Goal: Task Accomplishment & Management: Manage account settings

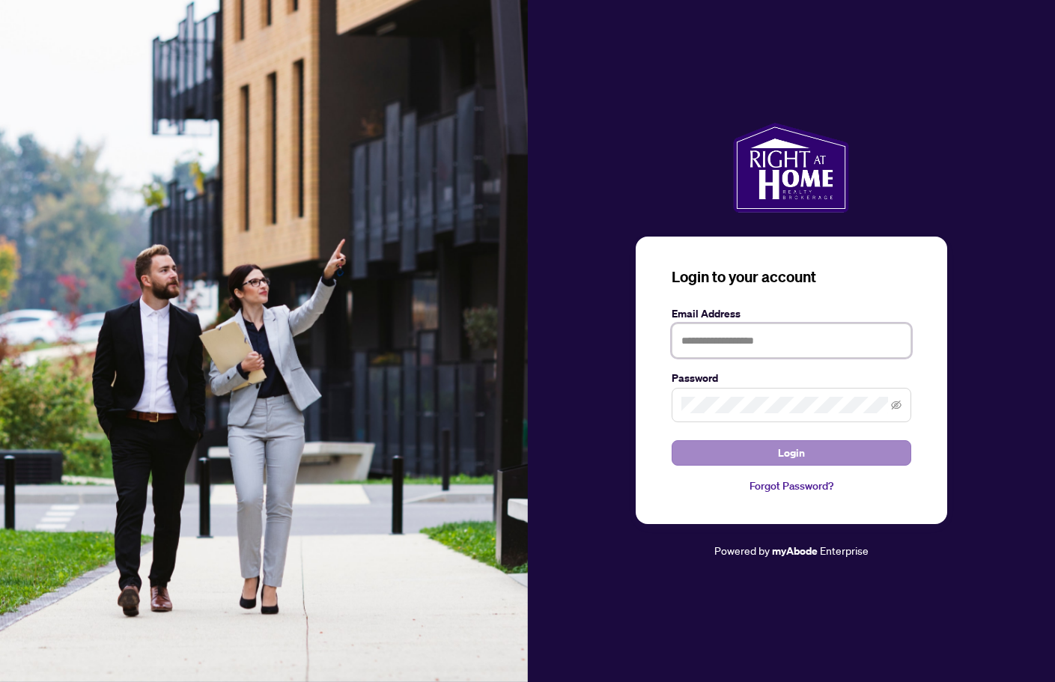
type input "**********"
click at [788, 459] on span "Login" at bounding box center [791, 453] width 27 height 24
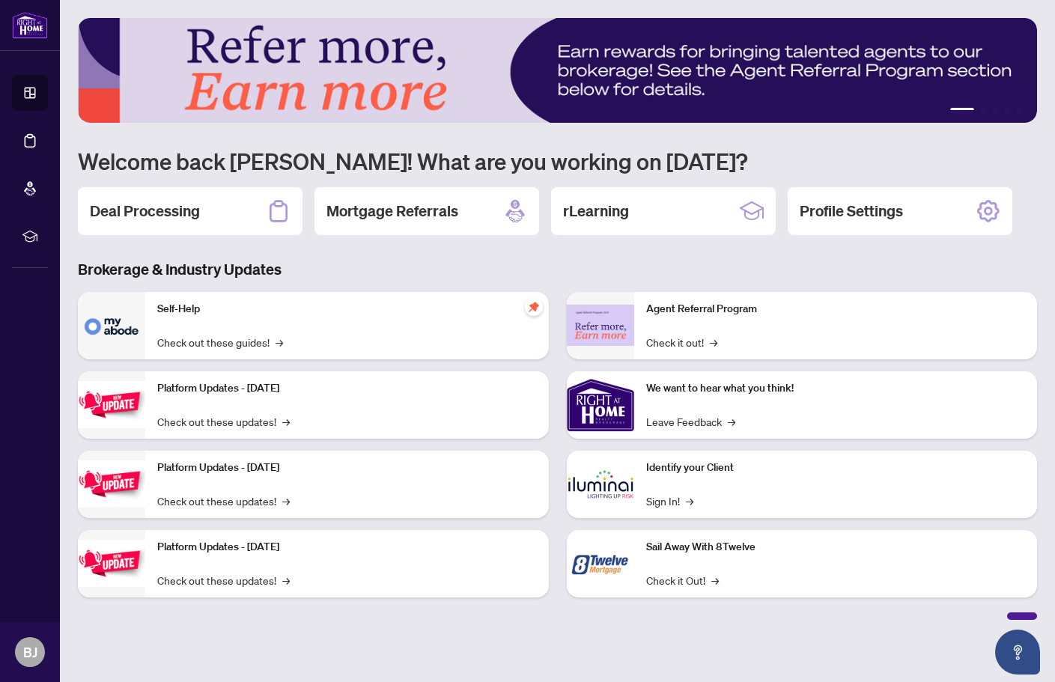
click at [186, 214] on h2 "Deal Processing" at bounding box center [145, 211] width 110 height 21
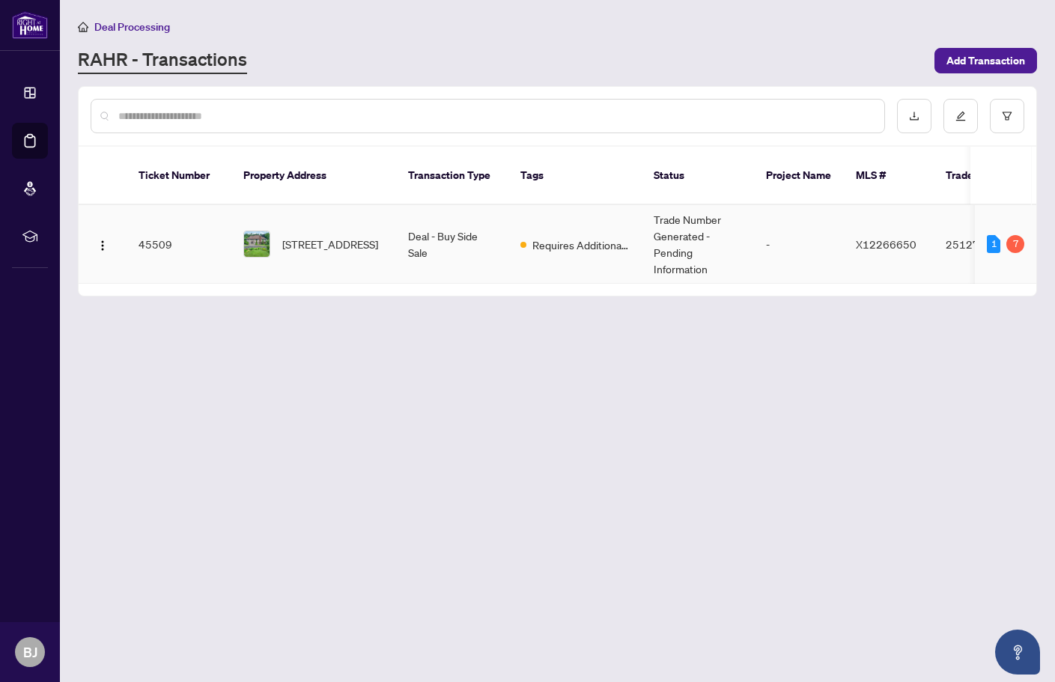
click at [592, 237] on span "Requires Additional Docs" at bounding box center [580, 245] width 97 height 16
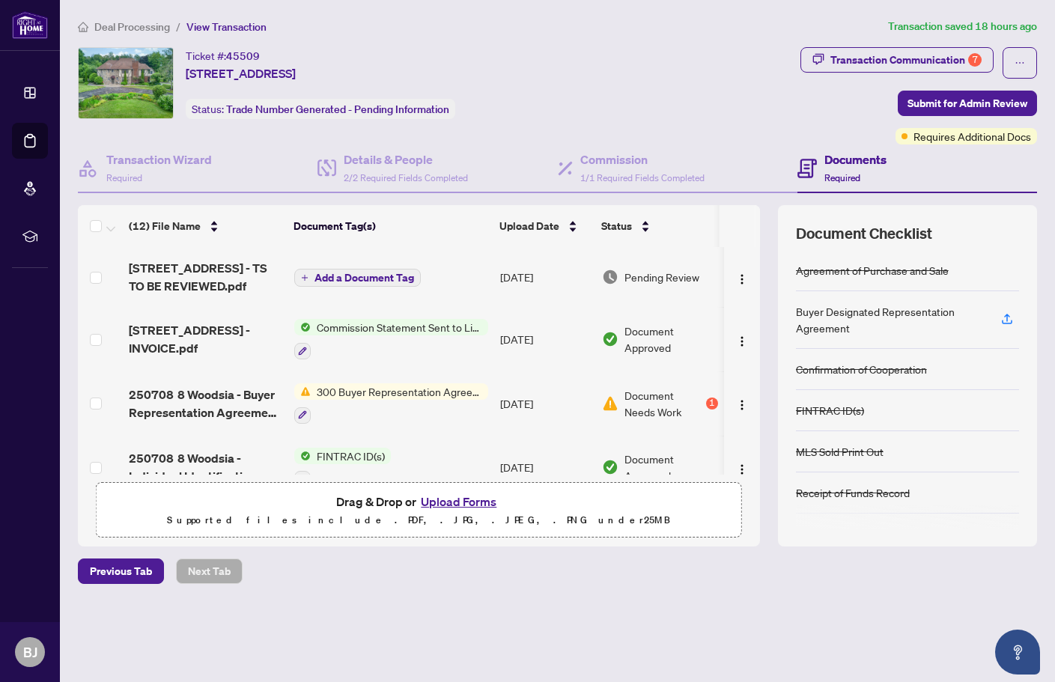
click at [709, 401] on div "1" at bounding box center [712, 404] width 12 height 12
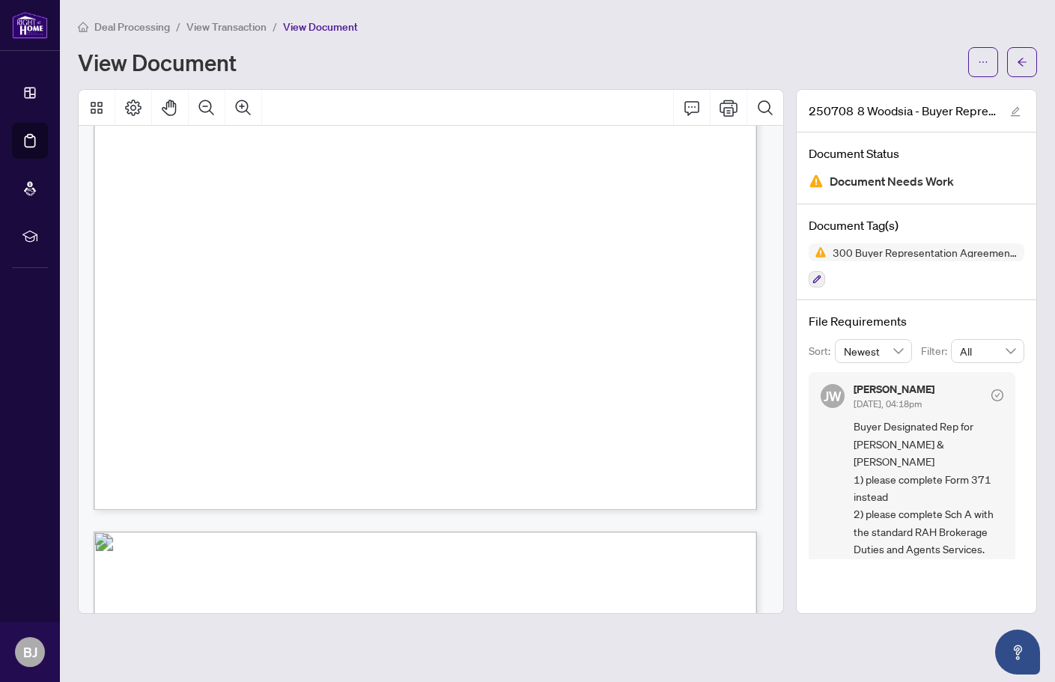
scroll to position [1020, 0]
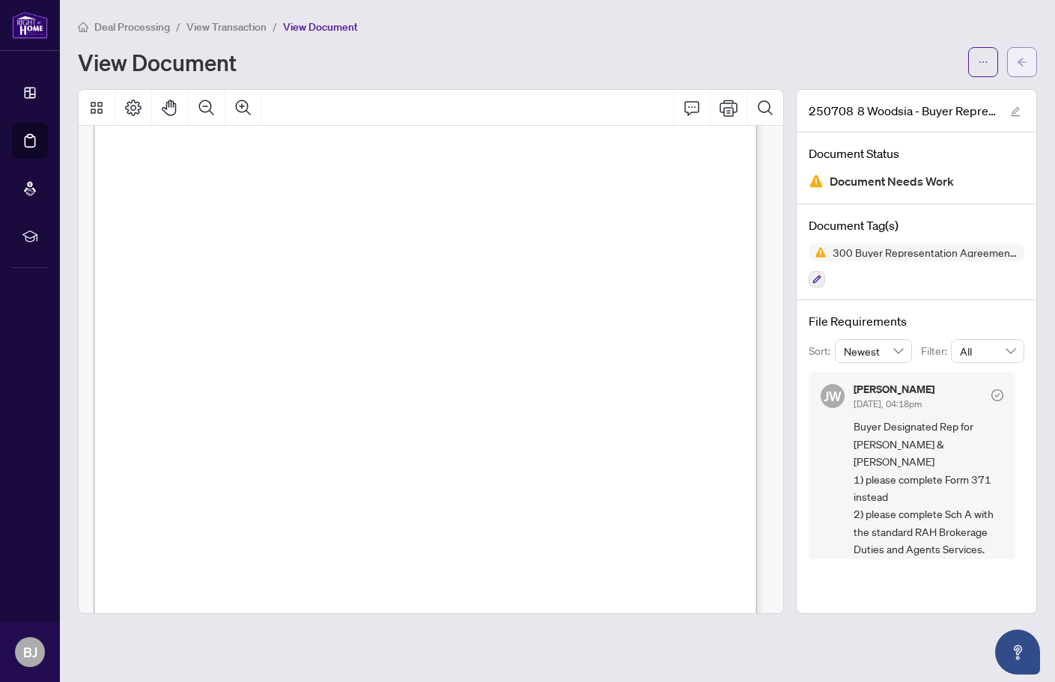
click at [1016, 62] on button "button" at bounding box center [1022, 62] width 30 height 30
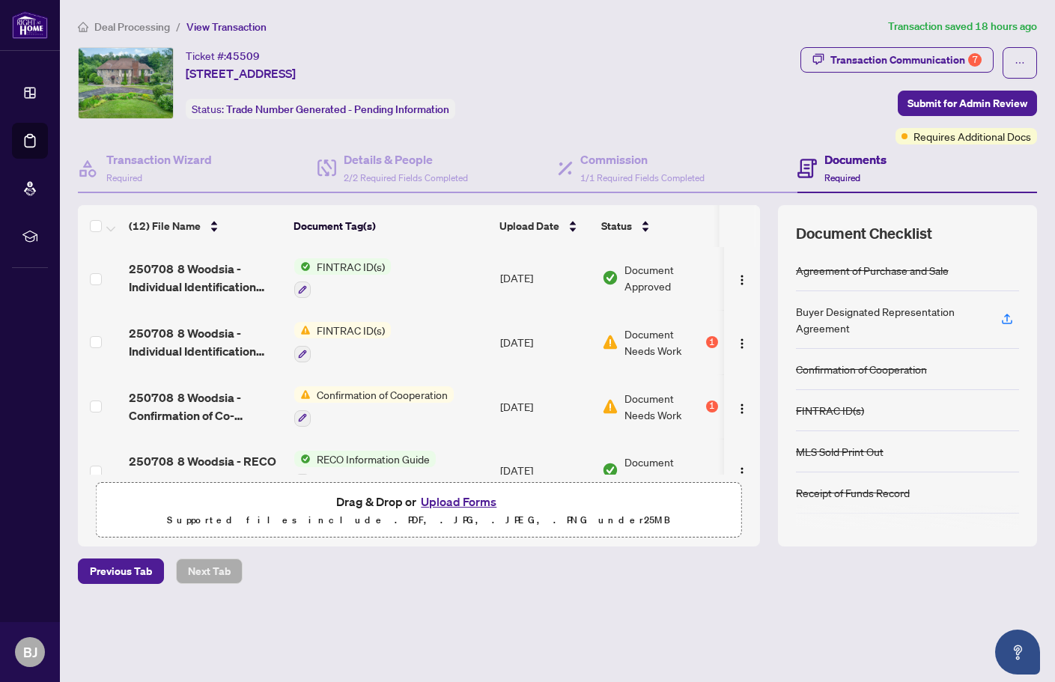
scroll to position [225, 0]
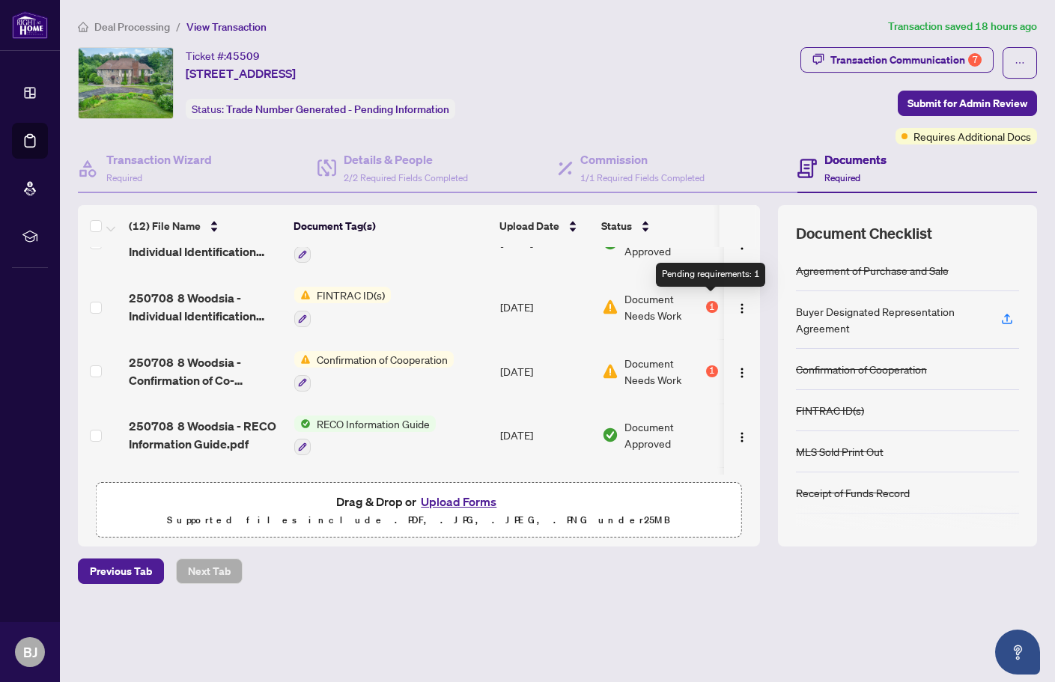
click at [706, 301] on div "1" at bounding box center [712, 307] width 12 height 12
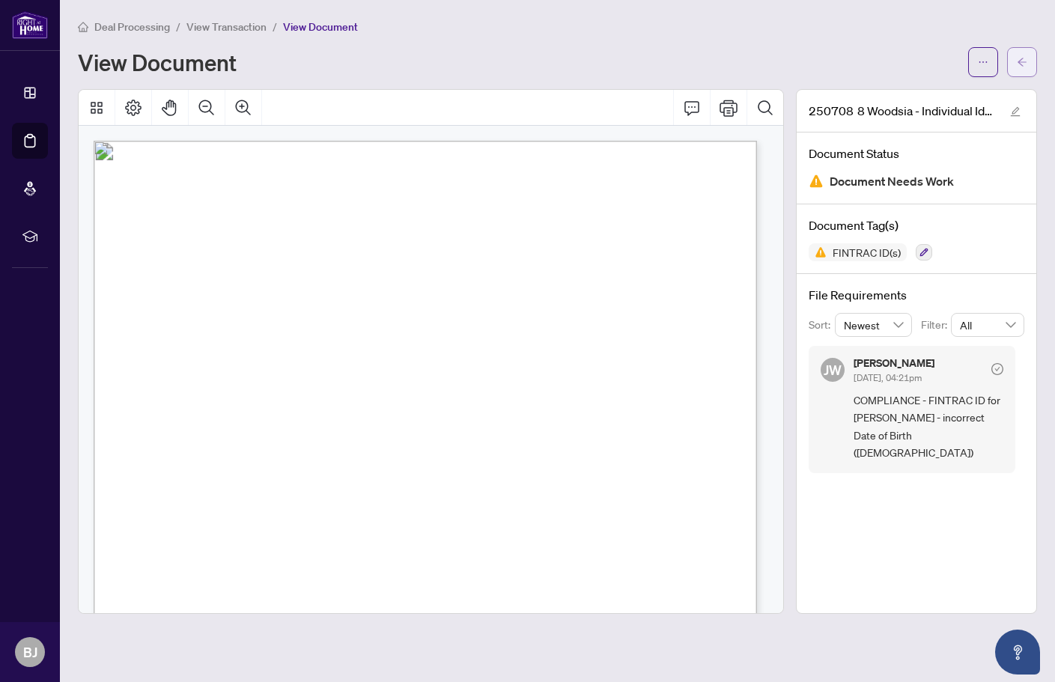
click at [1007, 65] on button "button" at bounding box center [1022, 62] width 30 height 30
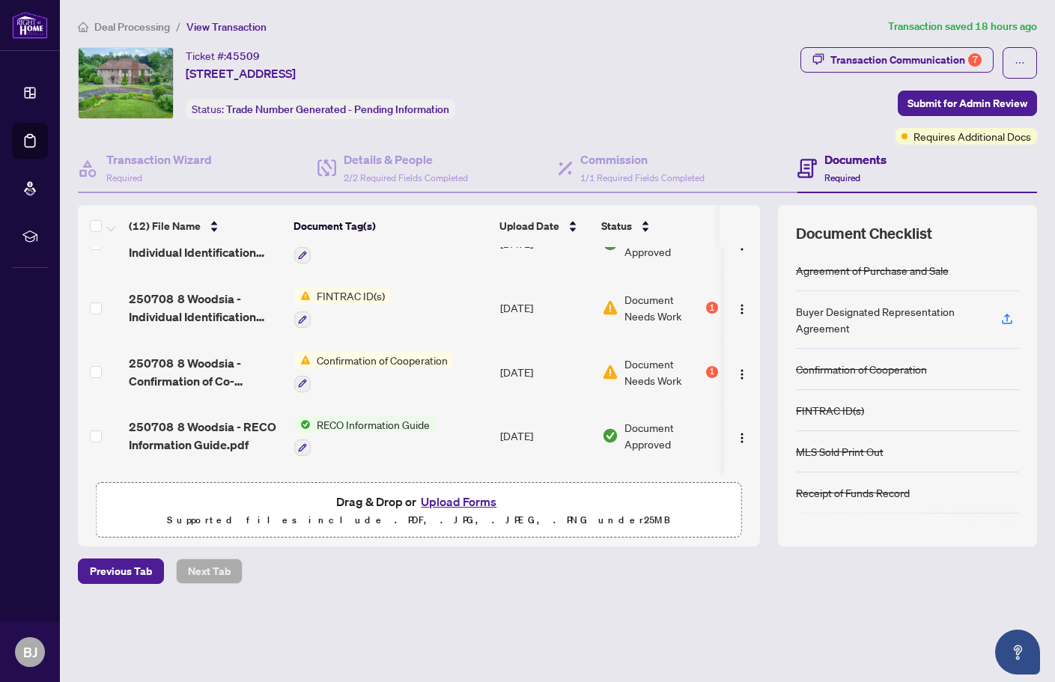
scroll to position [225, 0]
click at [707, 365] on div "1" at bounding box center [712, 371] width 12 height 12
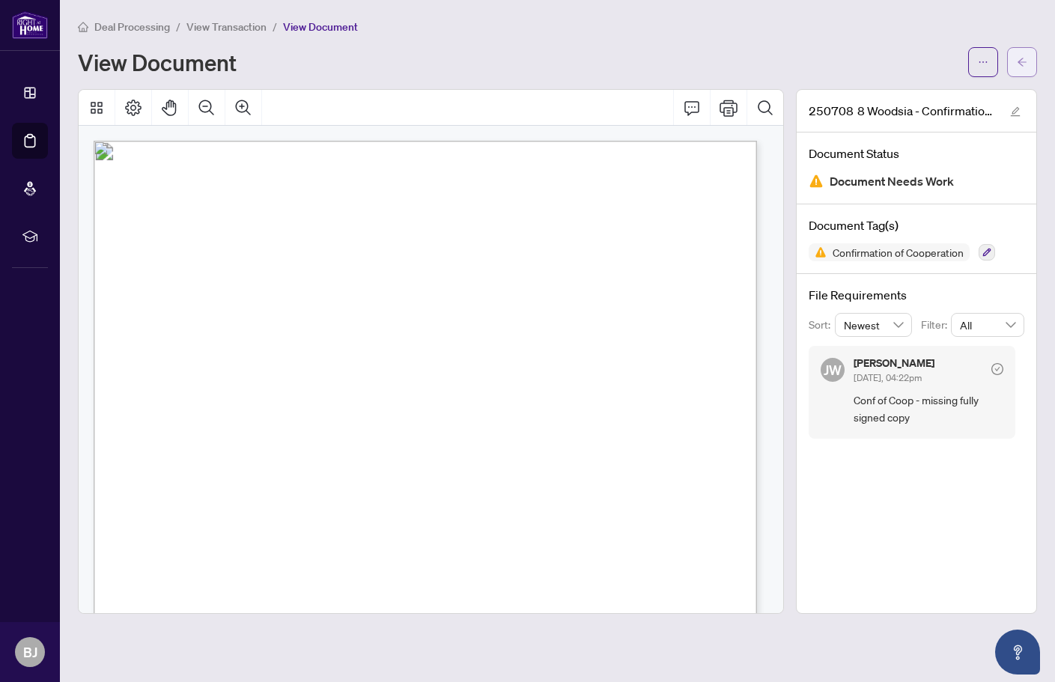
click at [1027, 60] on icon "arrow-left" at bounding box center [1022, 62] width 10 height 10
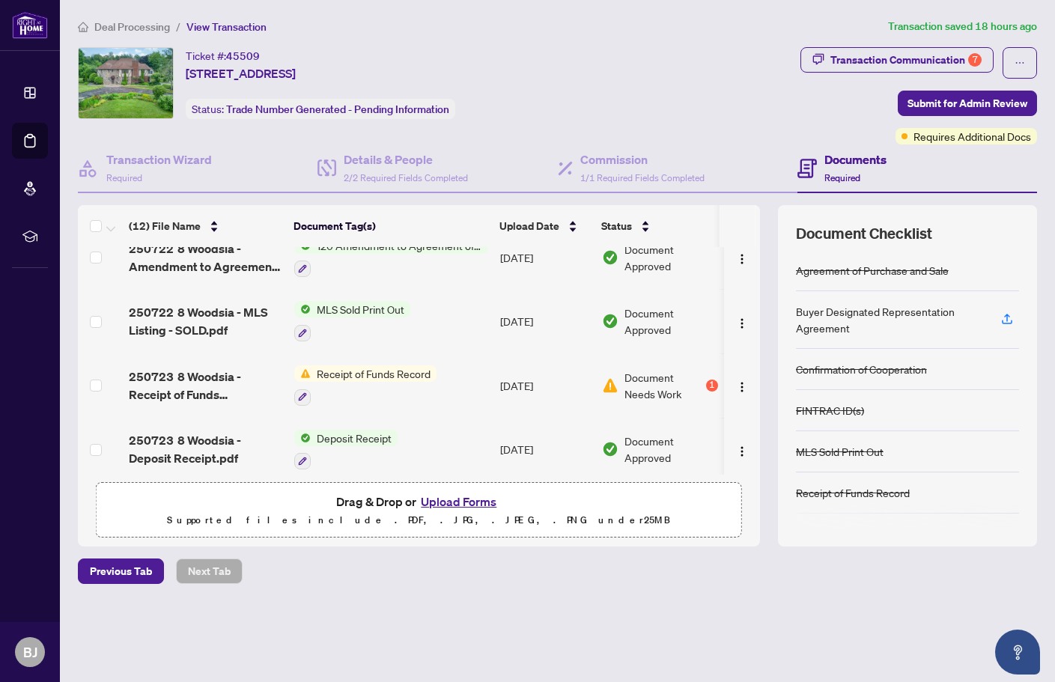
scroll to position [532, 0]
click at [710, 379] on div "1" at bounding box center [712, 385] width 12 height 12
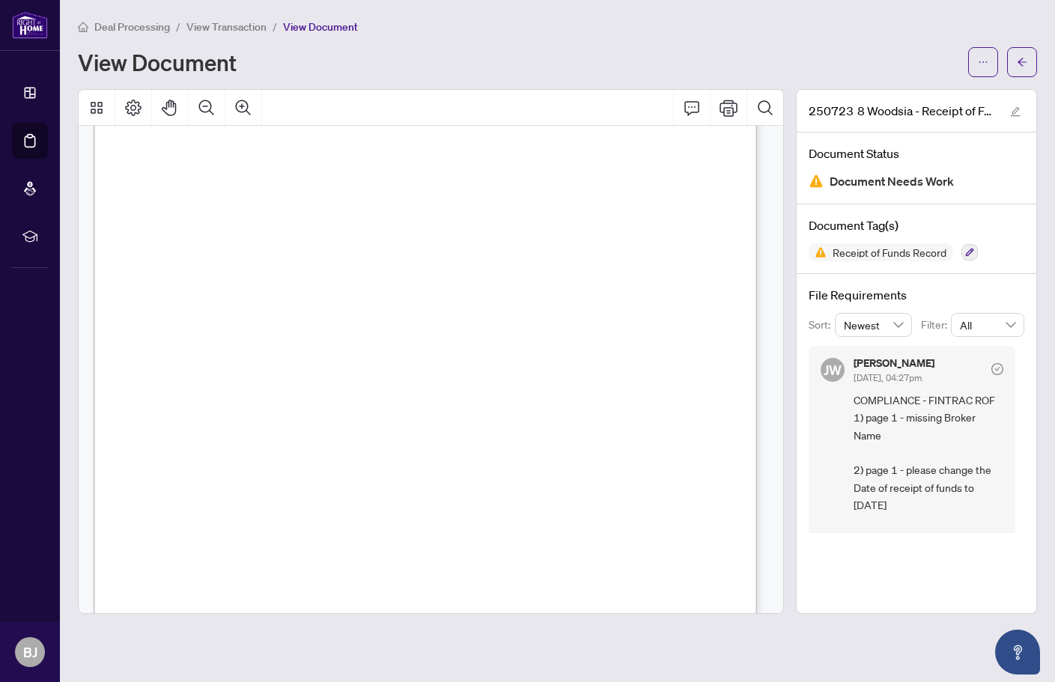
scroll to position [3042, 0]
click at [1015, 71] on button "button" at bounding box center [1022, 62] width 30 height 30
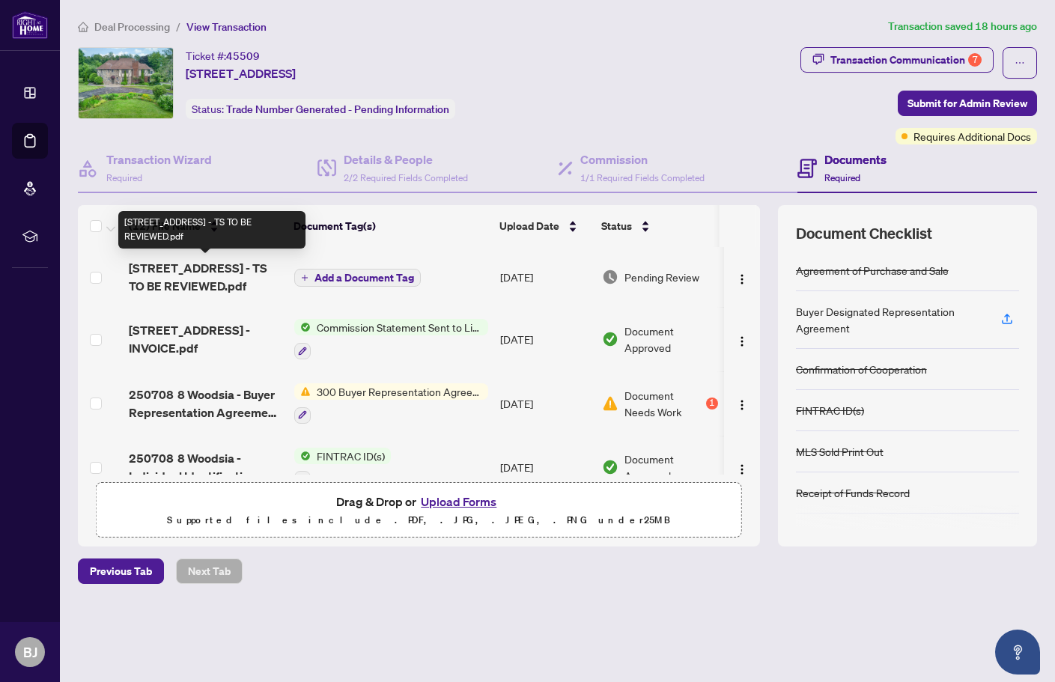
click at [210, 268] on span "[STREET_ADDRESS] - TS TO BE REVIEWED.pdf" at bounding box center [205, 277] width 153 height 36
